Goal: Transaction & Acquisition: Purchase product/service

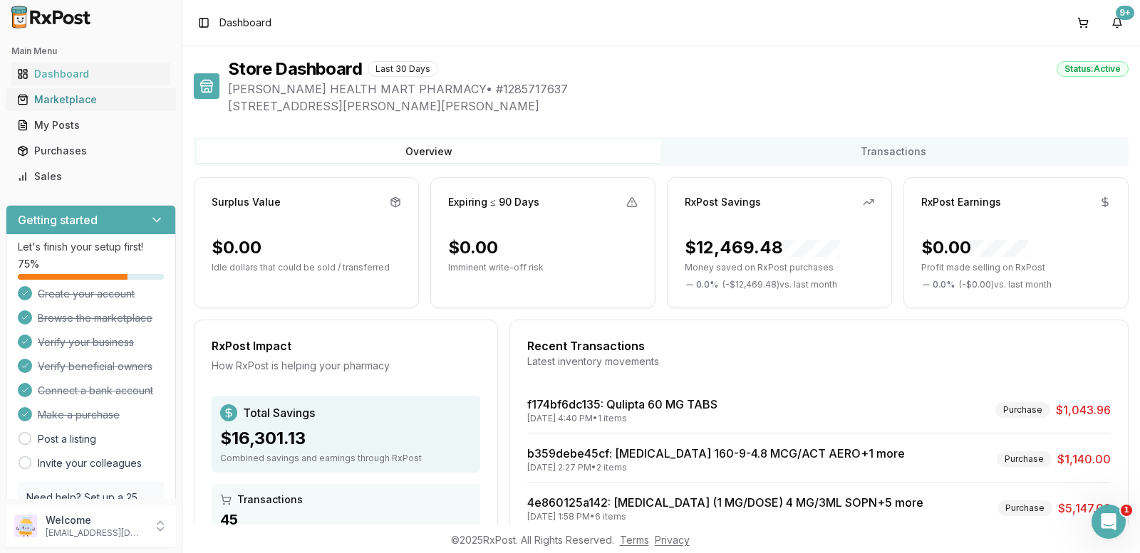
click at [96, 95] on div "Marketplace" at bounding box center [90, 100] width 147 height 14
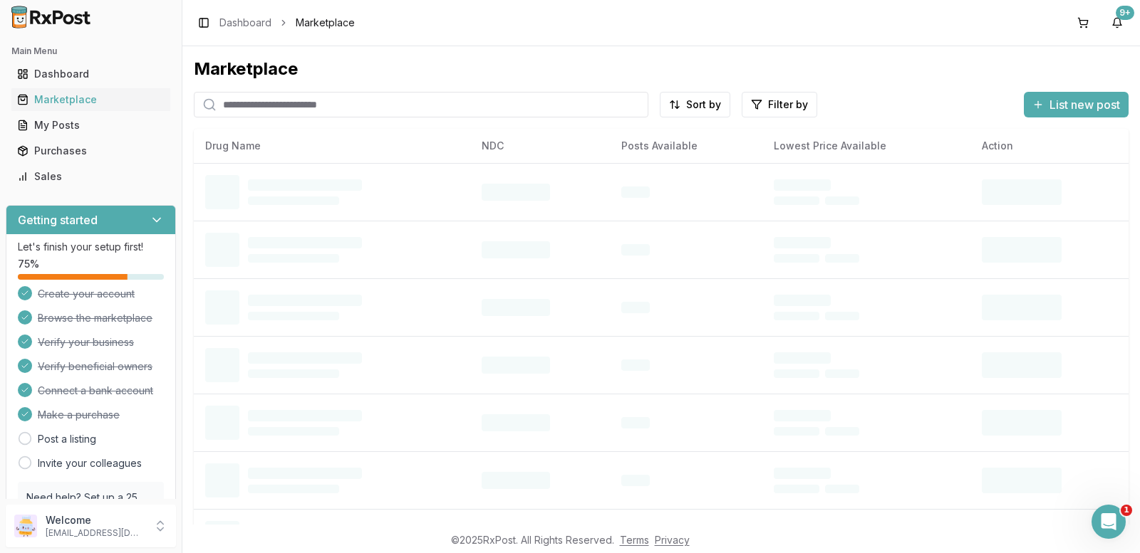
click at [296, 106] on input "search" at bounding box center [421, 105] width 454 height 26
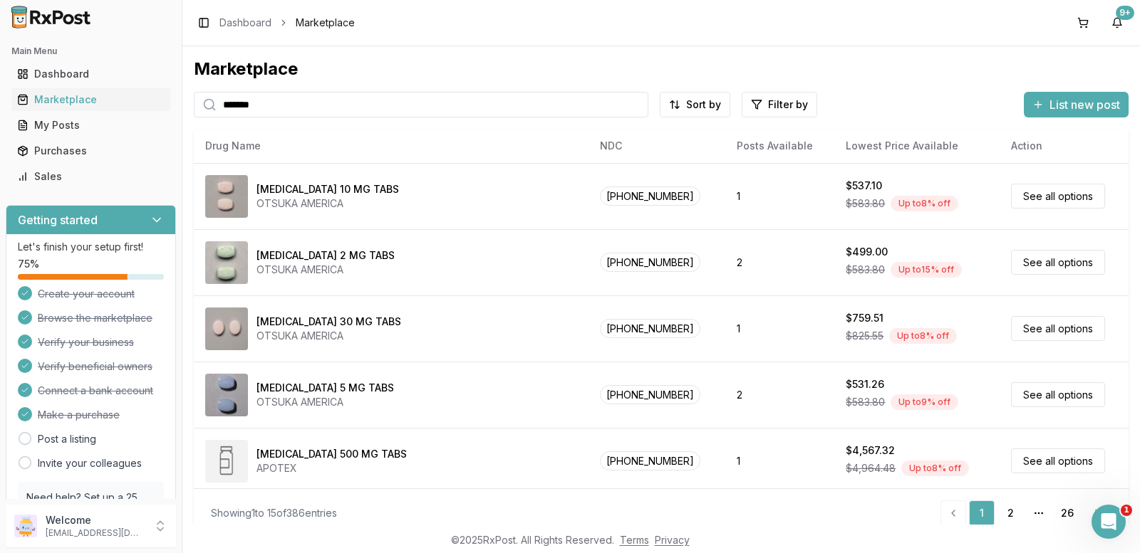
type input "*******"
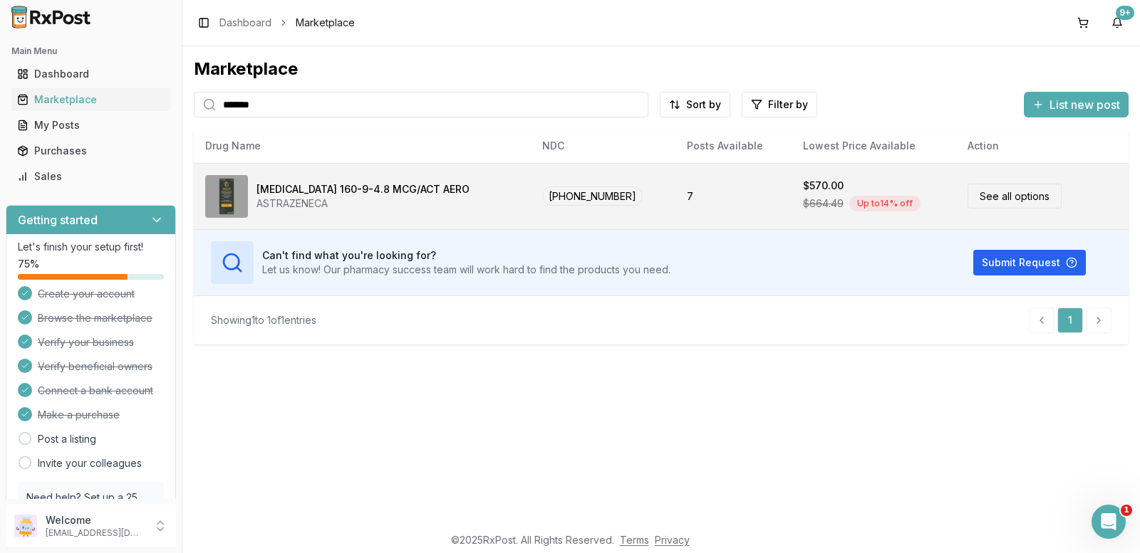
click at [1017, 202] on link "See all options" at bounding box center [1014, 196] width 94 height 25
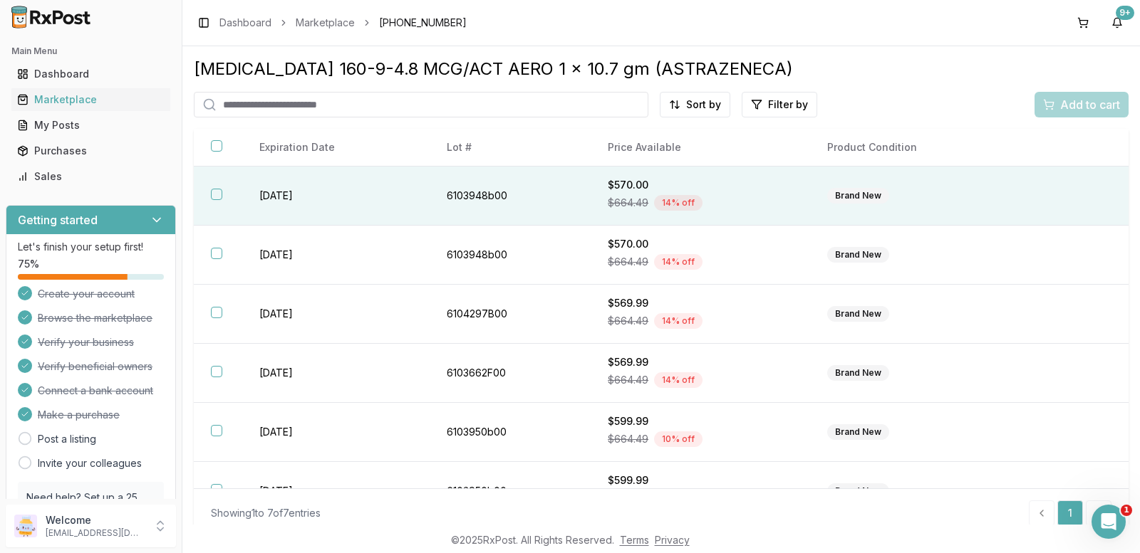
click at [216, 194] on button "button" at bounding box center [216, 194] width 11 height 11
click at [1060, 109] on span "Add to cart" at bounding box center [1090, 104] width 60 height 17
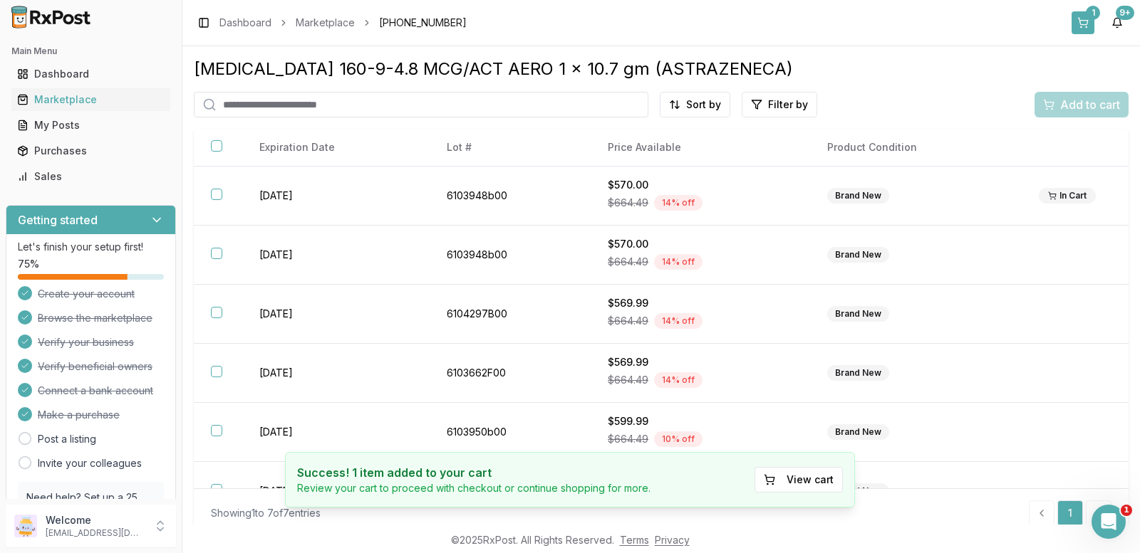
click at [1088, 17] on div "1" at bounding box center [1092, 13] width 14 height 14
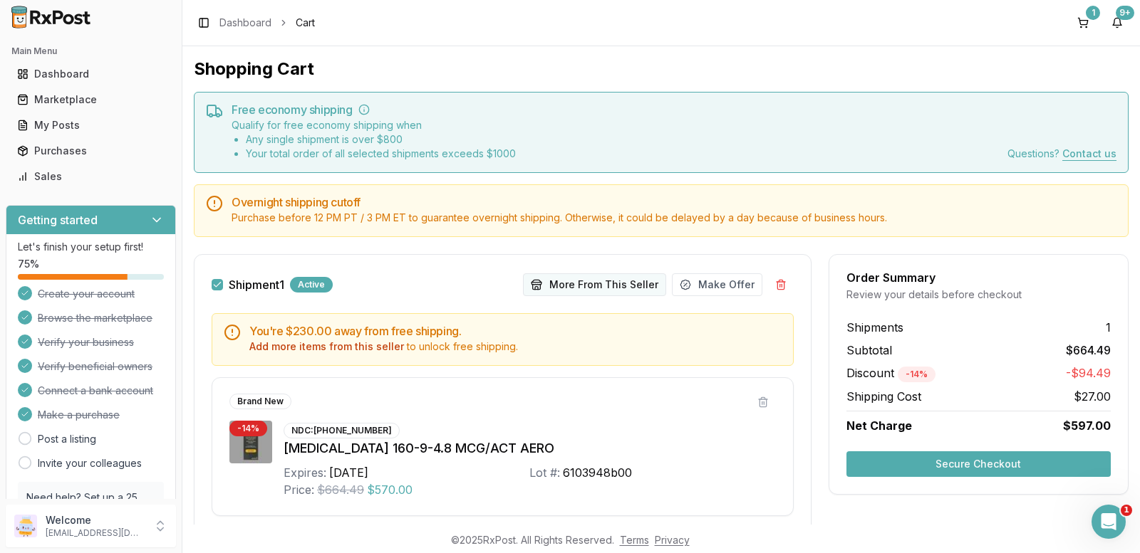
click at [613, 282] on button "More From This Seller" at bounding box center [594, 284] width 143 height 23
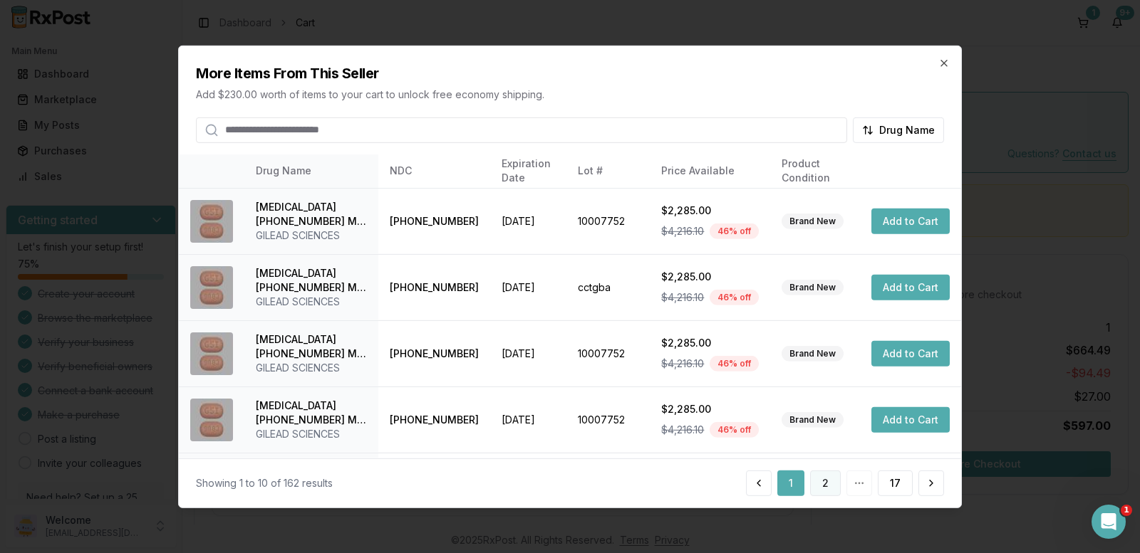
click at [823, 481] on button "2" at bounding box center [825, 484] width 31 height 26
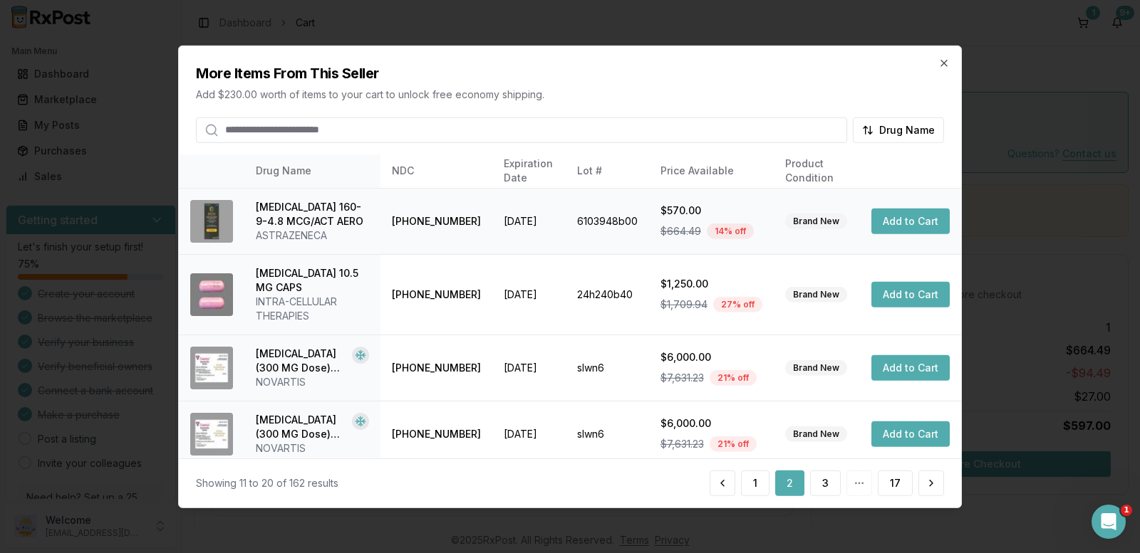
click at [907, 222] on button "Add to Cart" at bounding box center [910, 222] width 78 height 26
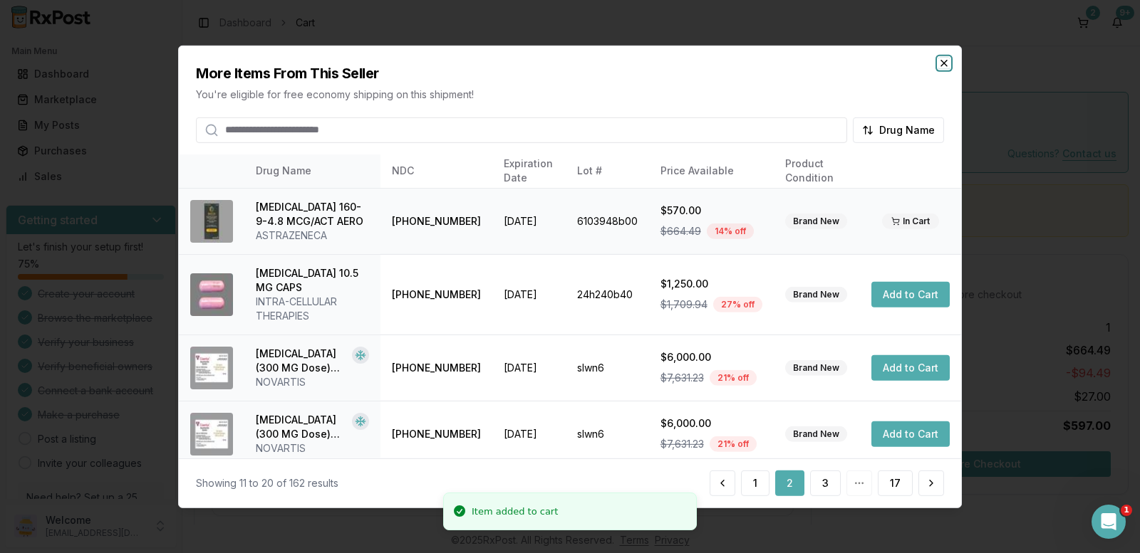
click at [942, 59] on icon "button" at bounding box center [943, 62] width 11 height 11
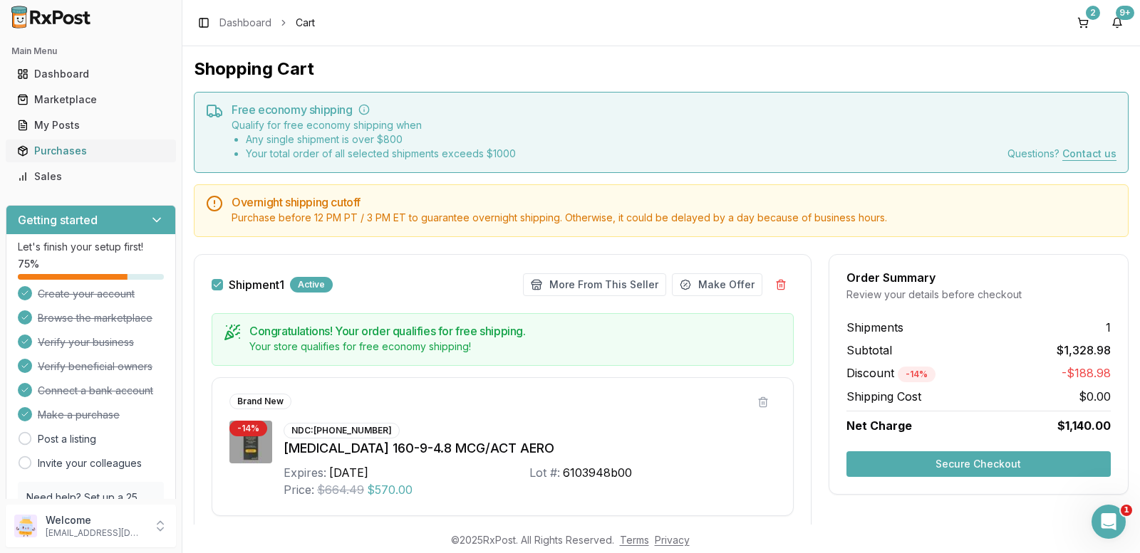
click at [66, 149] on div "Purchases" at bounding box center [90, 151] width 147 height 14
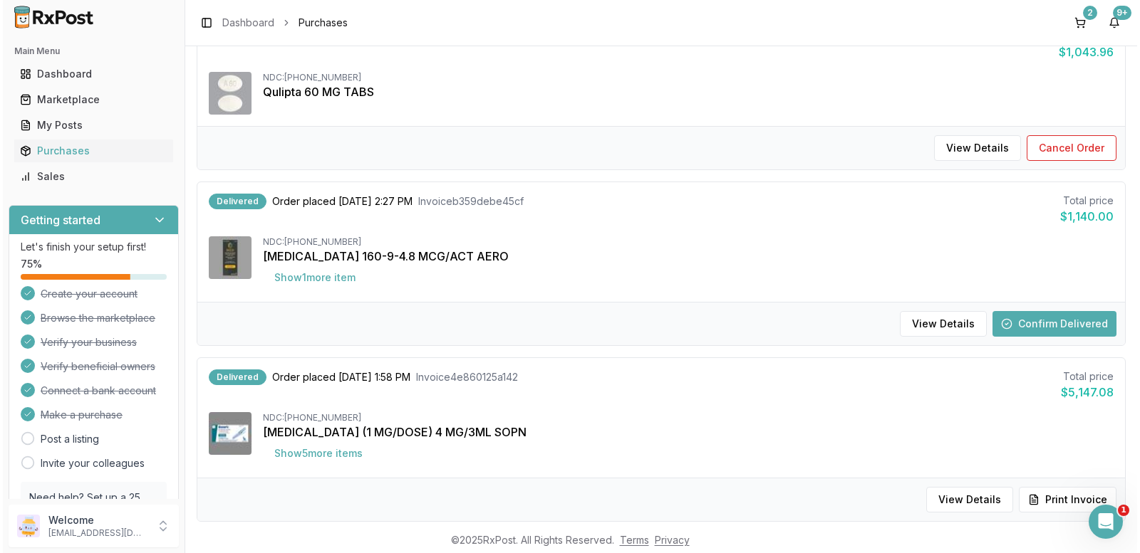
scroll to position [214, 0]
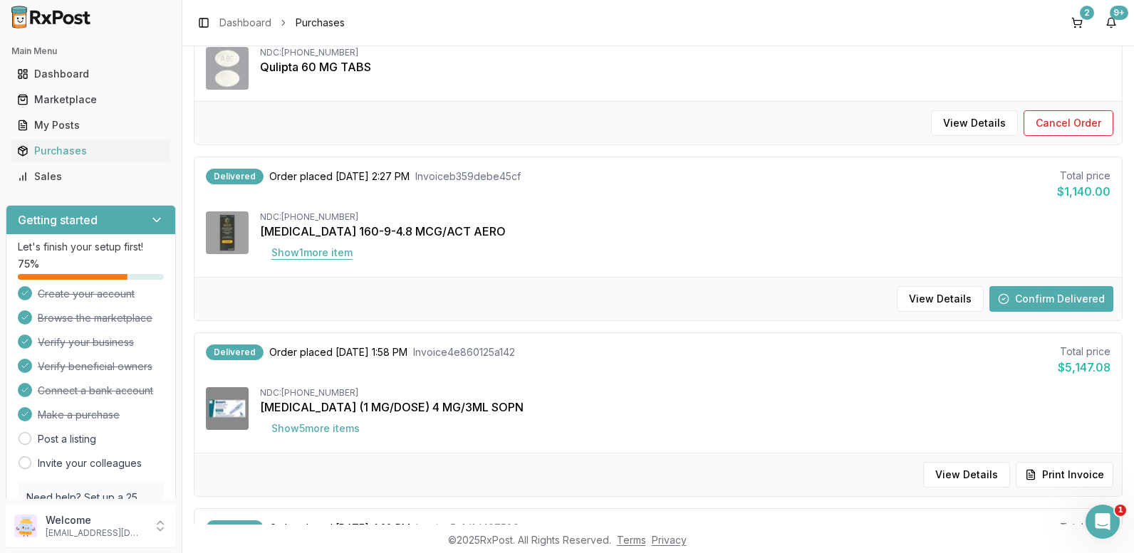
click at [272, 252] on button "Show 1 more item" at bounding box center [312, 253] width 104 height 26
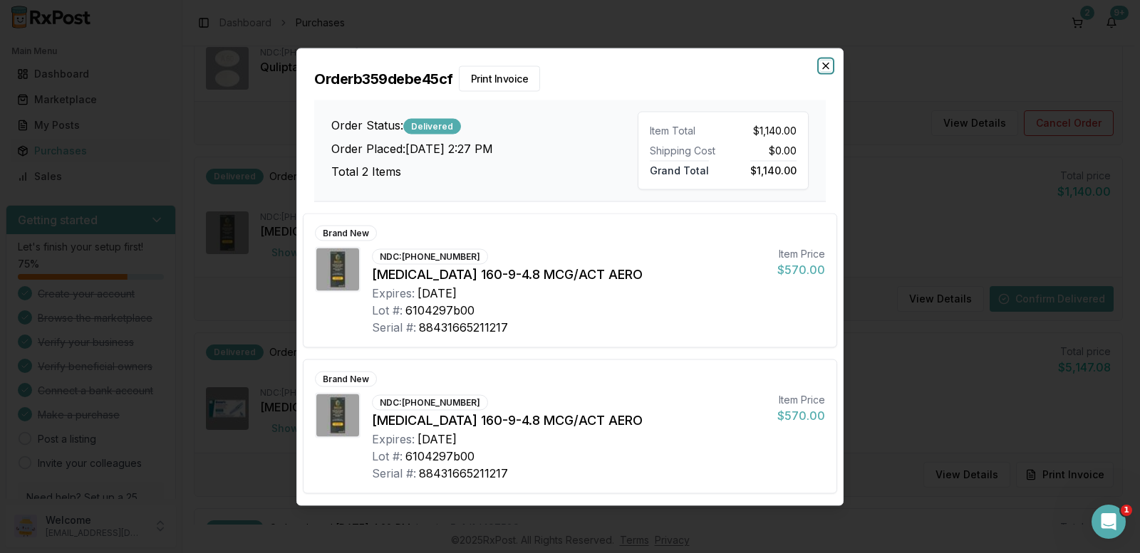
click at [826, 65] on icon "button" at bounding box center [826, 66] width 6 height 6
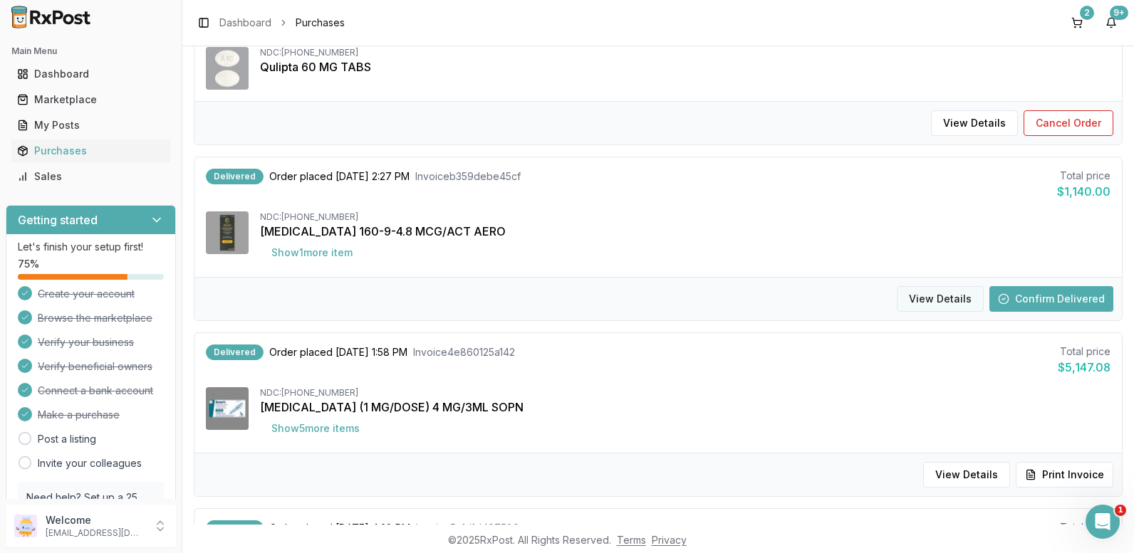
click at [943, 302] on button "View Details" at bounding box center [940, 299] width 87 height 26
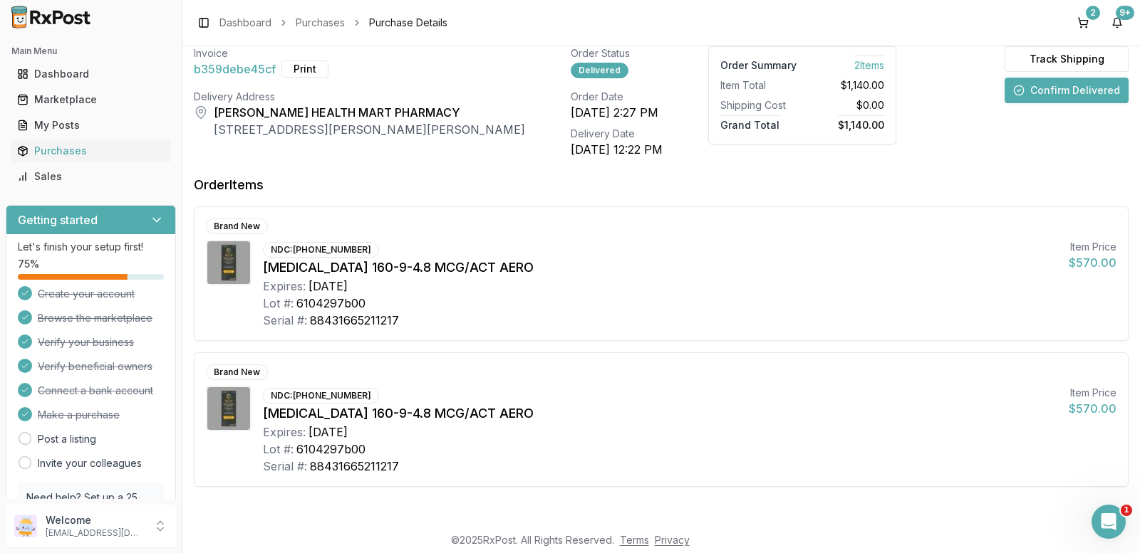
scroll to position [93, 0]
